Goal: Task Accomplishment & Management: Use online tool/utility

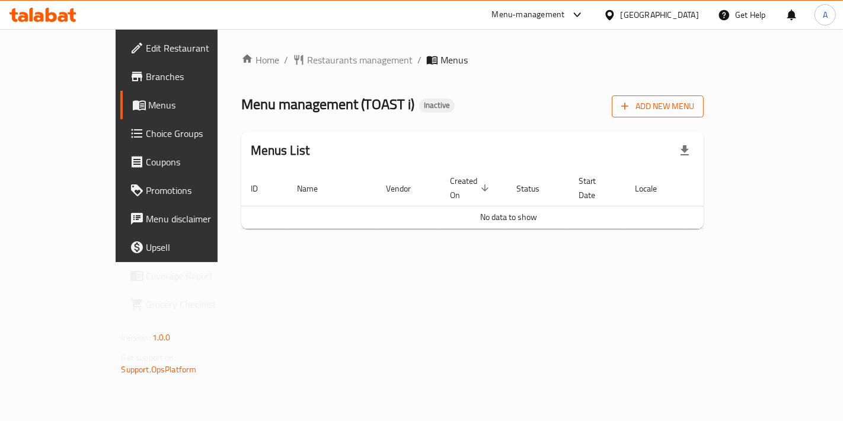
click at [694, 111] on span "Add New Menu" at bounding box center [657, 106] width 73 height 15
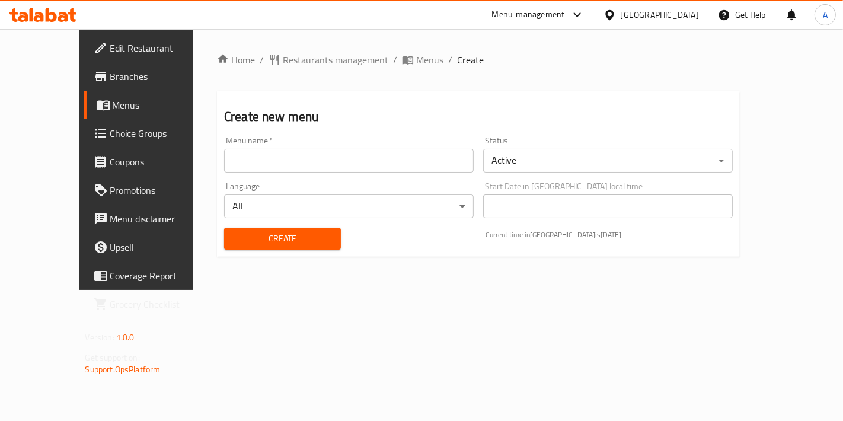
click at [454, 146] on div "Menu name   * Menu name *" at bounding box center [349, 154] width 250 height 36
click at [372, 166] on input "text" at bounding box center [349, 161] width 250 height 24
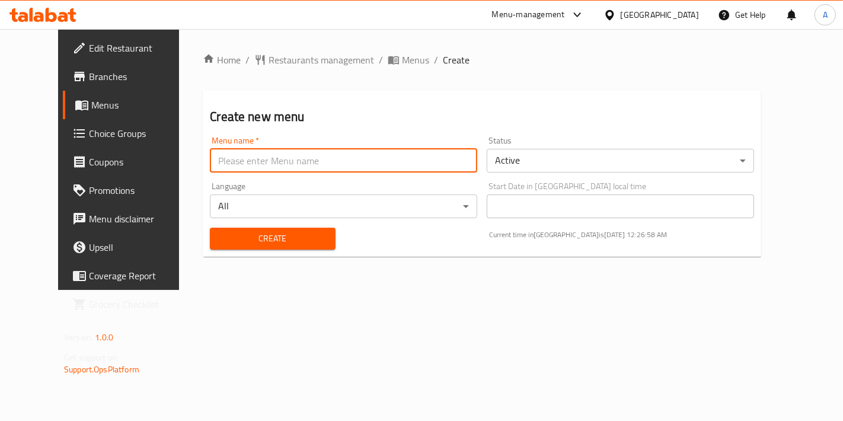
type input "New Menu"
click at [228, 233] on span "Create" at bounding box center [272, 238] width 106 height 15
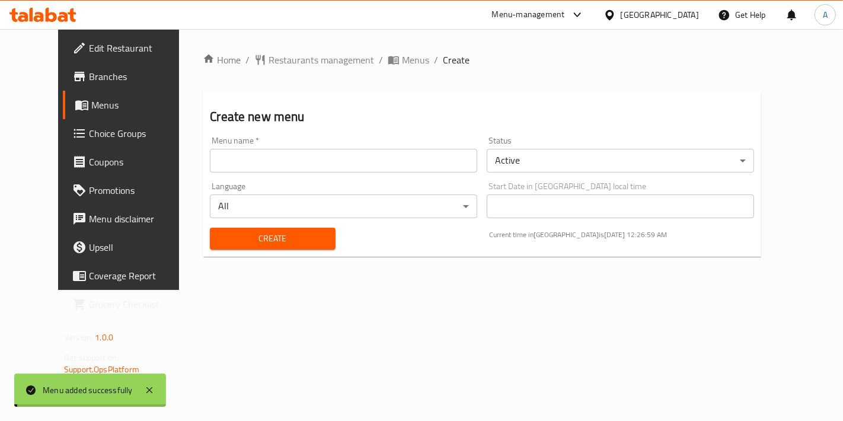
click at [402, 62] on span "Menus" at bounding box center [415, 60] width 27 height 14
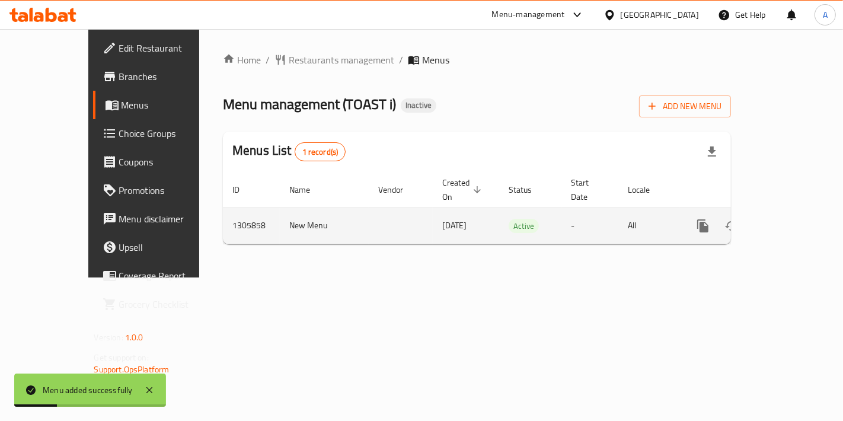
click at [803, 212] on link "enhanced table" at bounding box center [788, 226] width 28 height 28
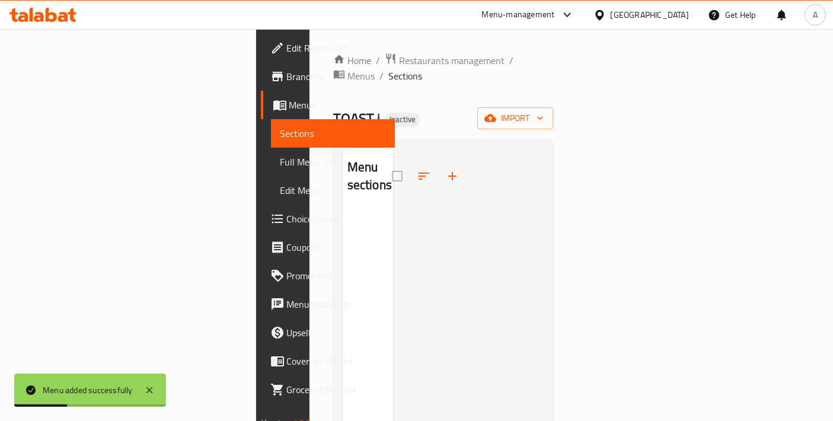
click at [554, 117] on div "Home / Restaurants management / Menus / Sections TOAST i Inactive import Menu s…" at bounding box center [443, 316] width 221 height 526
click at [544, 111] on span "import" at bounding box center [515, 118] width 57 height 15
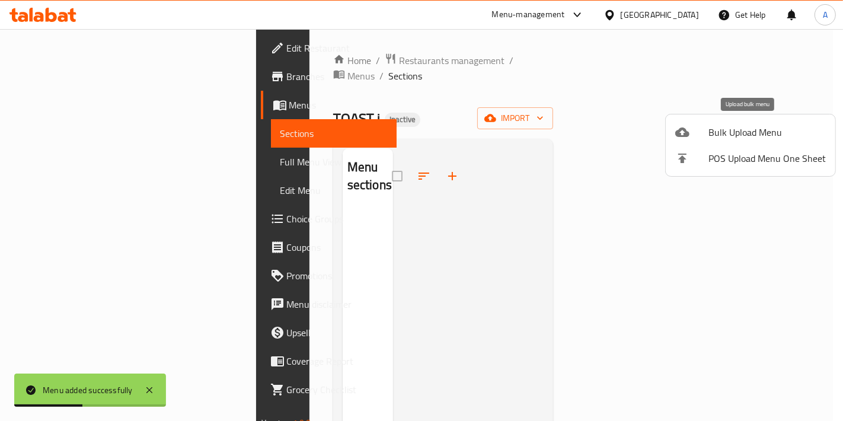
click at [674, 129] on li "Bulk Upload Menu" at bounding box center [751, 132] width 170 height 26
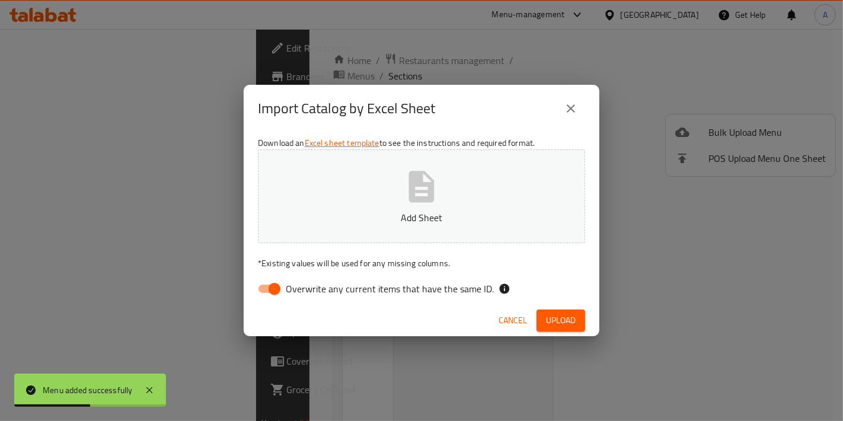
click at [451, 171] on button "Add Sheet" at bounding box center [421, 196] width 327 height 94
click at [254, 286] on input "Overwrite any current items that have the same ID." at bounding box center [275, 288] width 68 height 23
checkbox input "false"
click at [548, 308] on div "Cancel Upload" at bounding box center [422, 320] width 356 height 31
click at [566, 324] on span "Upload" at bounding box center [561, 320] width 30 height 15
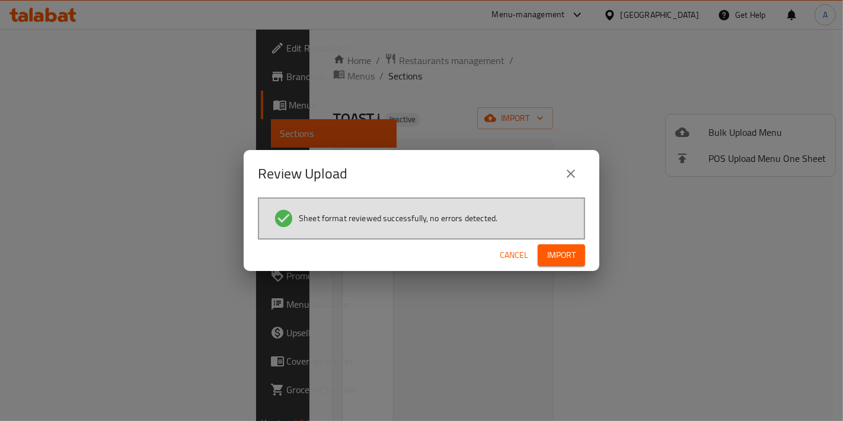
click at [580, 267] on div "Cancel Import" at bounding box center [422, 255] width 356 height 31
click at [579, 258] on button "Import" at bounding box center [561, 255] width 47 height 22
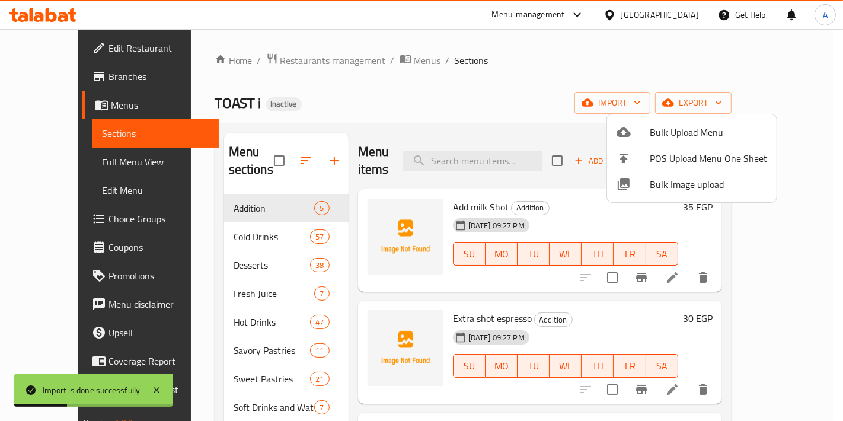
click at [394, 298] on div at bounding box center [421, 210] width 843 height 421
